Goal: Transaction & Acquisition: Purchase product/service

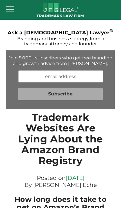
click at [13, 10] on div at bounding box center [9, 9] width 11 height 13
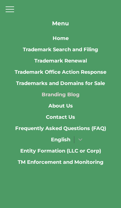
click at [78, 179] on div "Menu Home Trademark Search and Filing Trademark Renewal Trademark Office Action…" at bounding box center [60, 104] width 121 height 208
click at [8, 8] on div at bounding box center [9, 9] width 11 height 13
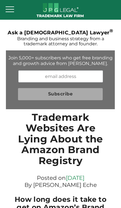
click at [10, 8] on div at bounding box center [9, 9] width 11 height 13
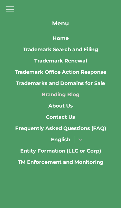
click at [66, 63] on link "Trademark Renewal" at bounding box center [60, 60] width 53 height 11
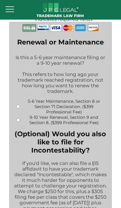
scroll to position [125, 0]
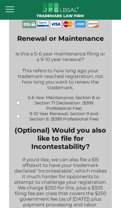
click at [19, 114] on input "9-10 Year Renewal, Section 9 and Section 8. ($399 Professional Fee)" at bounding box center [18, 116] width 4 height 4
radio input "true"
type input "$1,064.00"
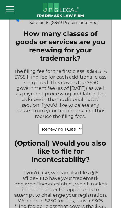
click at [59, 133] on select "Renewing 1 Class ($665) Renewing 2 Classes ($1420) Renewing 3 Classes ($2175) R…" at bounding box center [60, 128] width 44 height 11
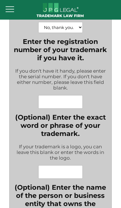
scroll to position [425, 0]
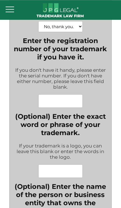
click at [52, 108] on input "Enter the registration number of your trademark if you have it." at bounding box center [60, 100] width 44 height 13
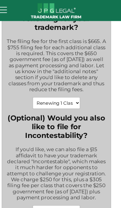
scroll to position [253, 0]
